Goal: Information Seeking & Learning: Learn about a topic

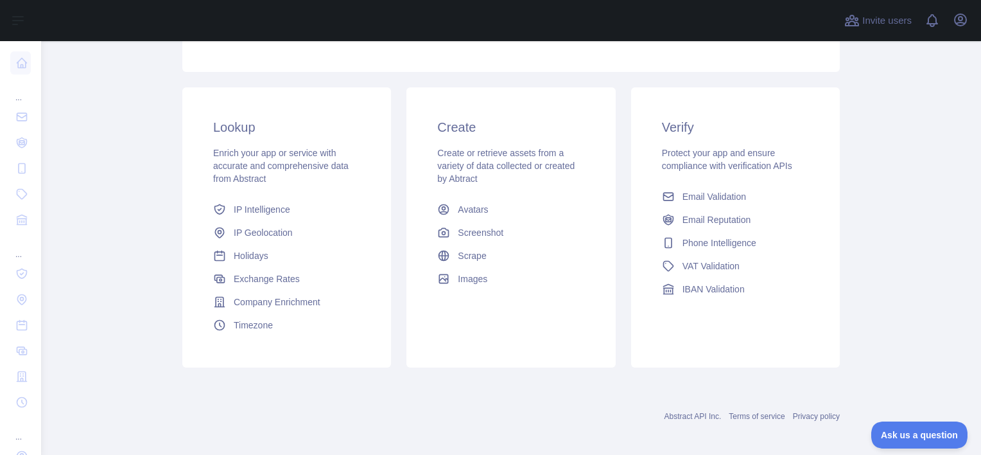
scroll to position [244, 0]
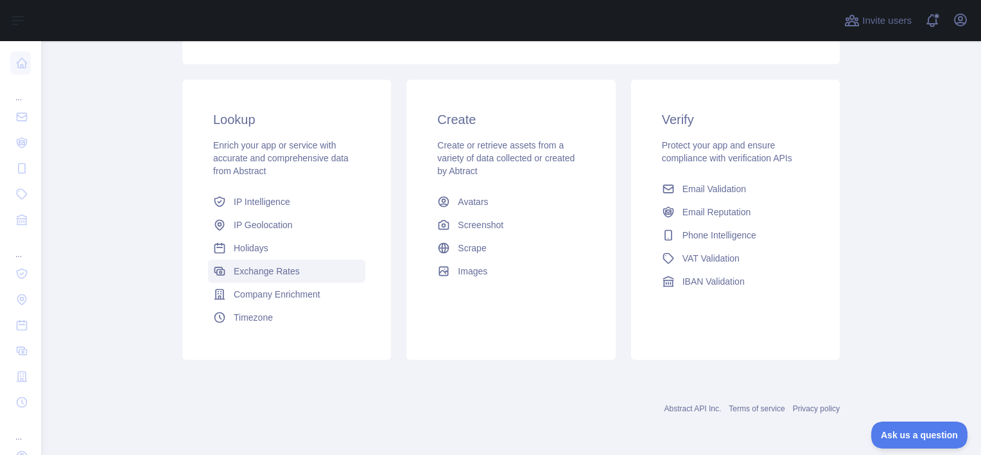
click at [270, 277] on span "Exchange Rates" at bounding box center [267, 271] width 66 height 13
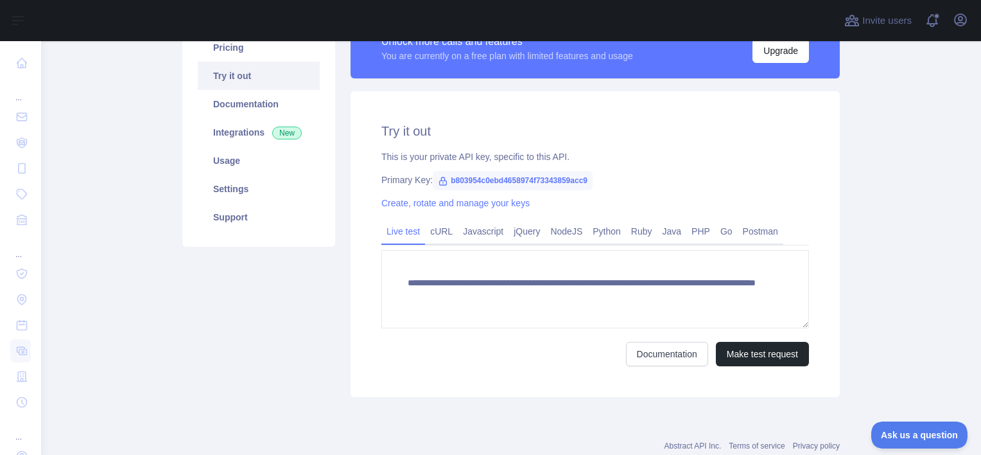
scroll to position [180, 0]
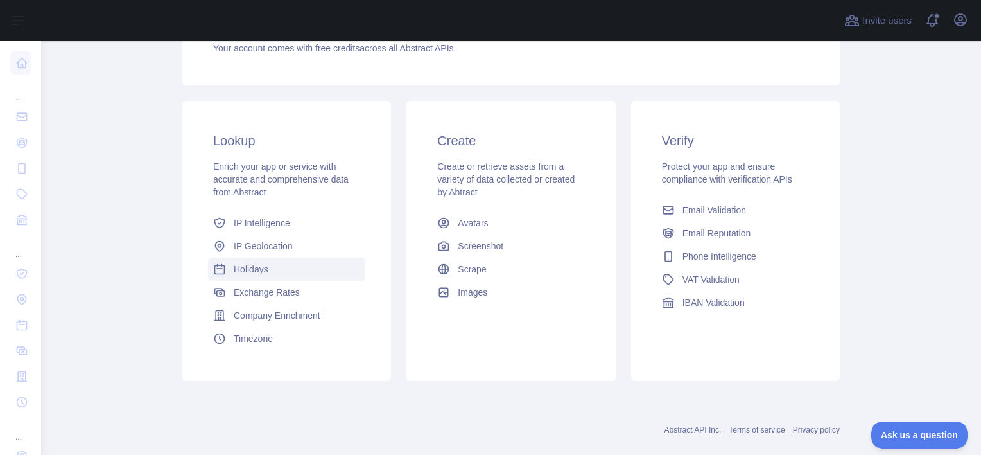
scroll to position [222, 0]
click at [286, 313] on span "Company Enrichment" at bounding box center [277, 316] width 87 height 13
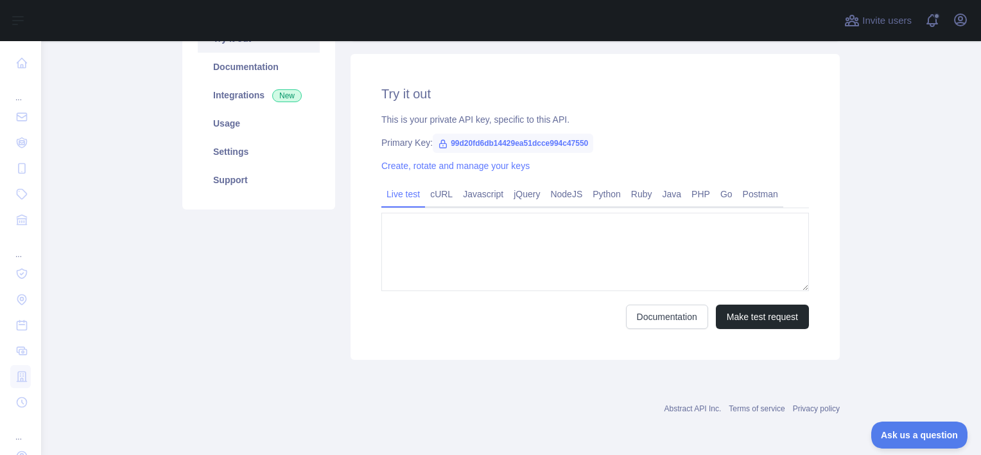
type textarea "**********"
